Goal: Navigation & Orientation: Find specific page/section

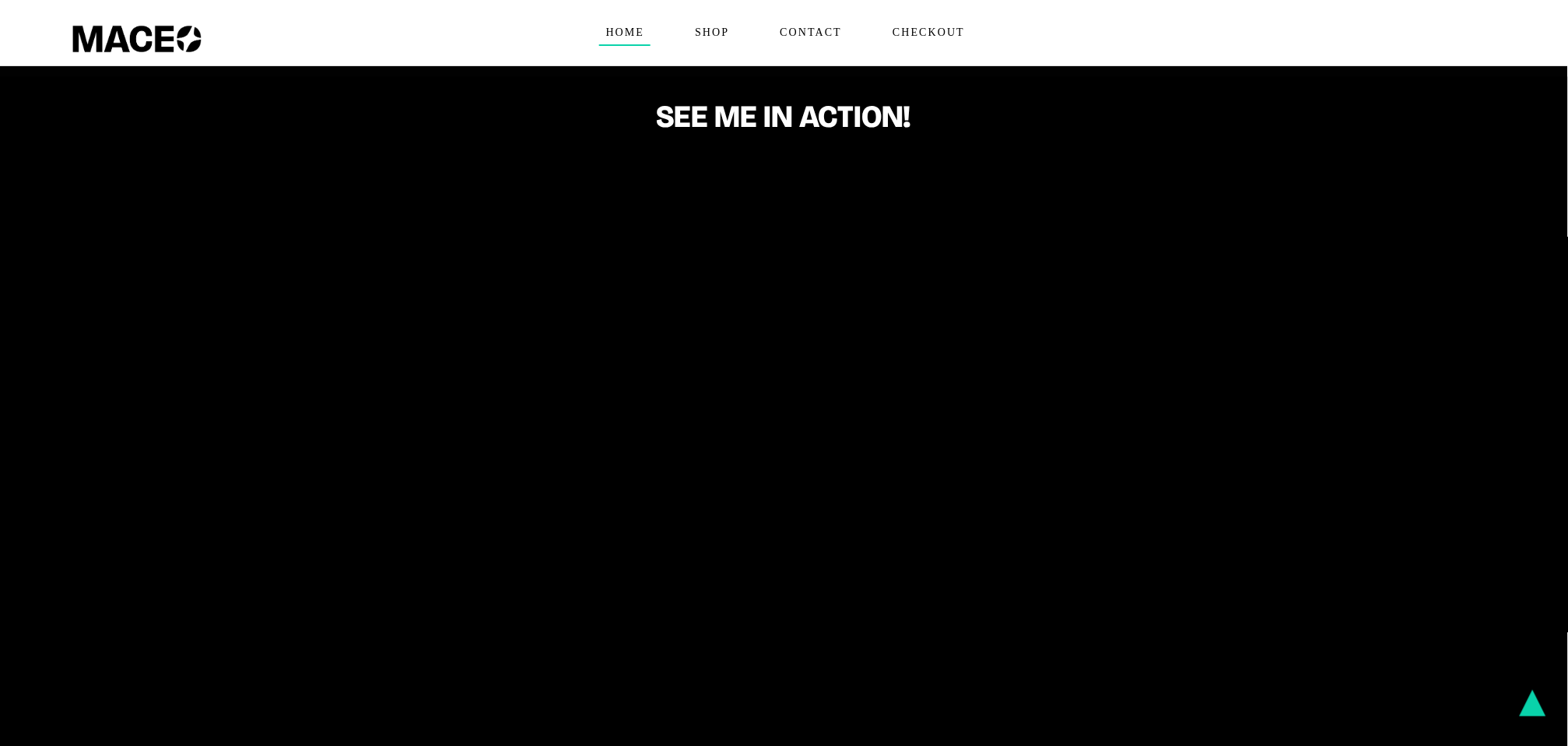
scroll to position [779, 0]
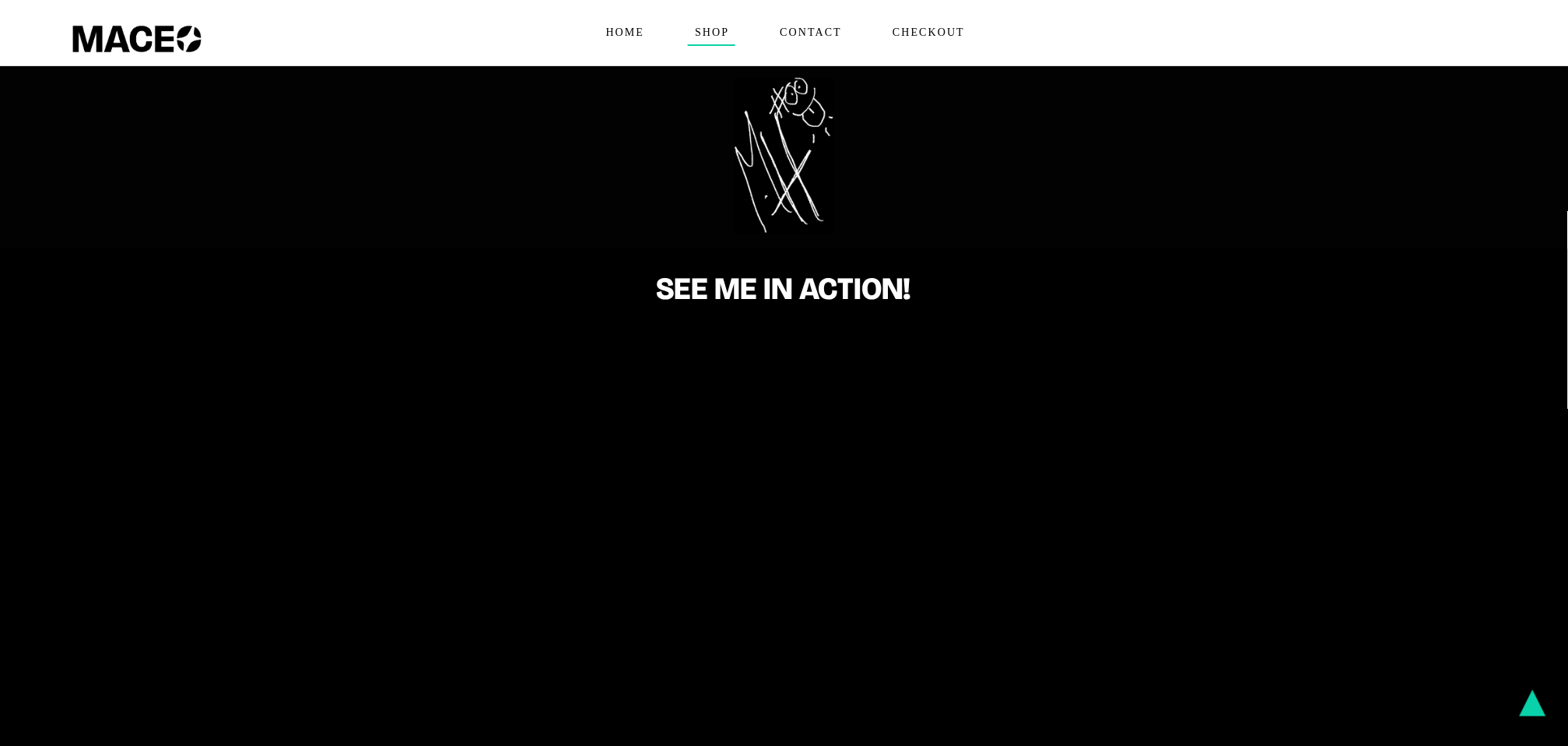
click at [720, 37] on span "Shop" at bounding box center [711, 33] width 47 height 25
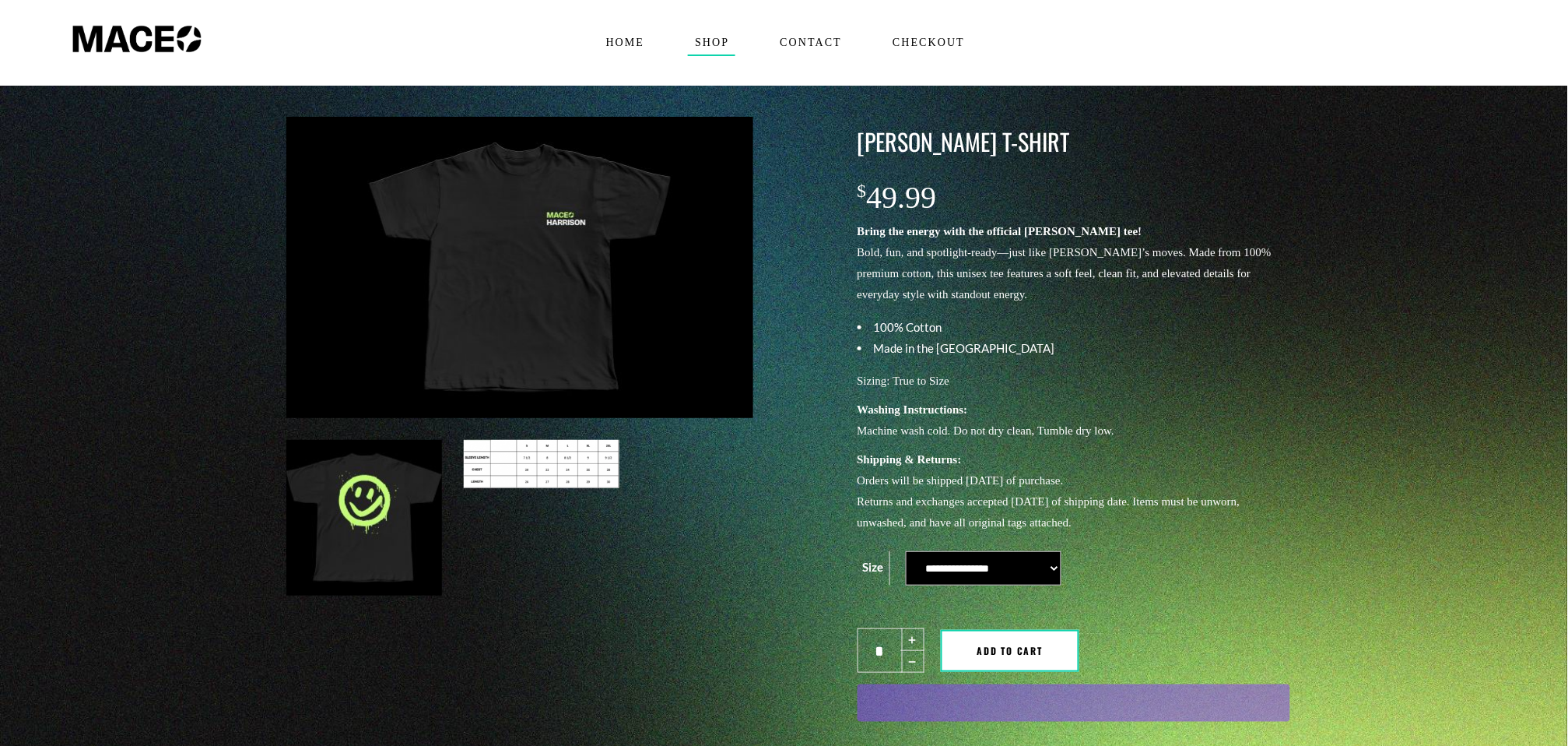
click at [796, 36] on span "Contact" at bounding box center [811, 42] width 76 height 25
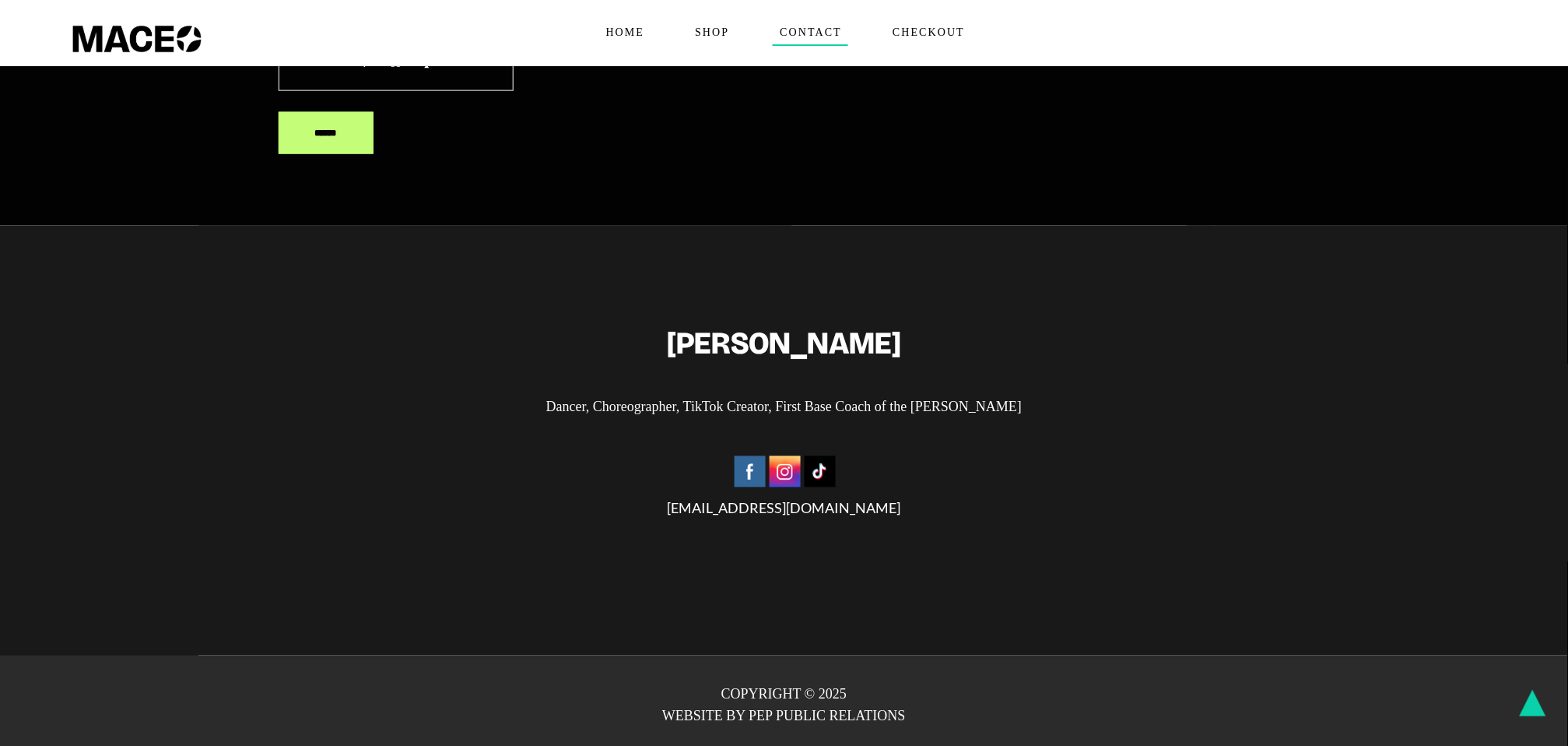
scroll to position [629, 0]
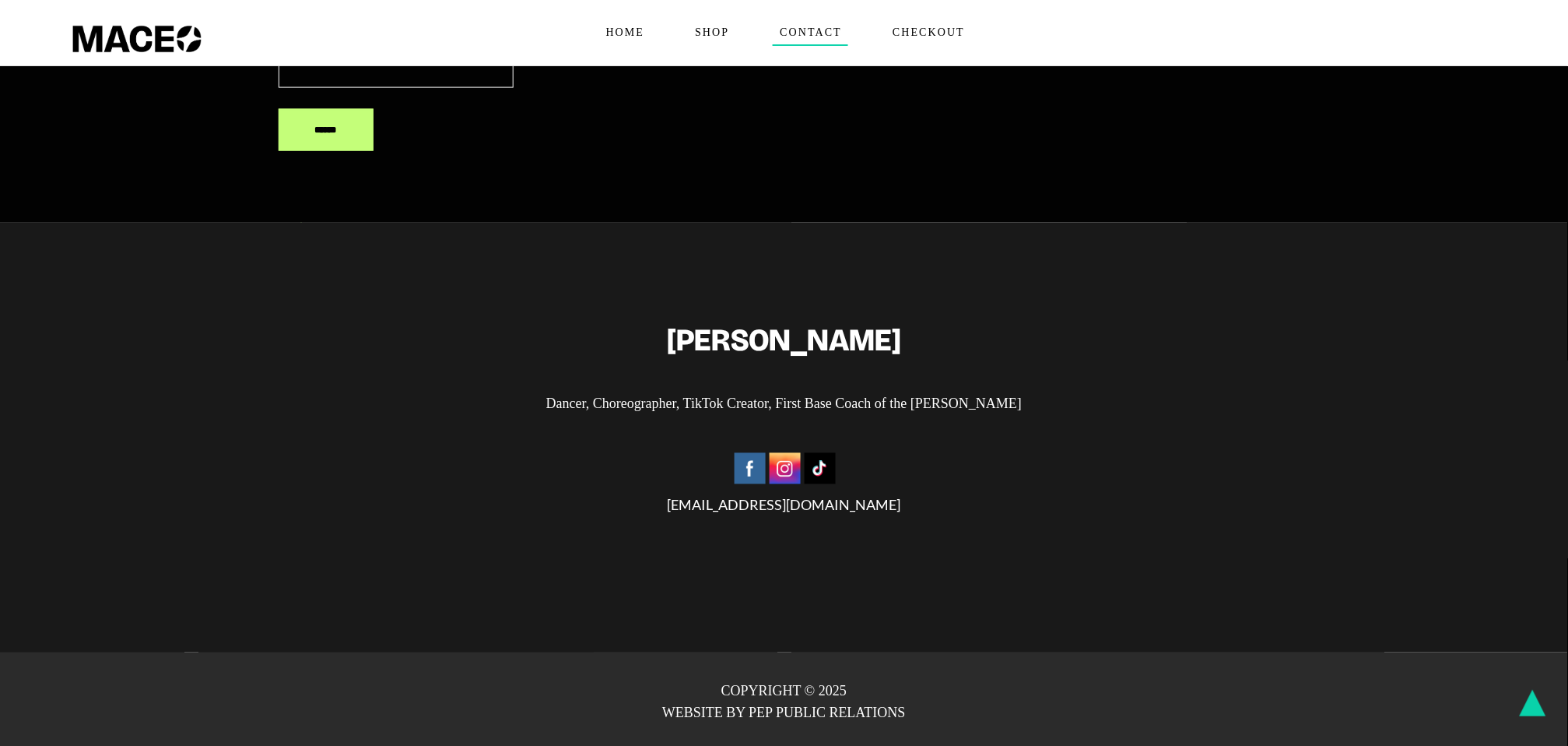
click at [784, 461] on img at bounding box center [785, 468] width 31 height 31
